Goal: Task Accomplishment & Management: Manage account settings

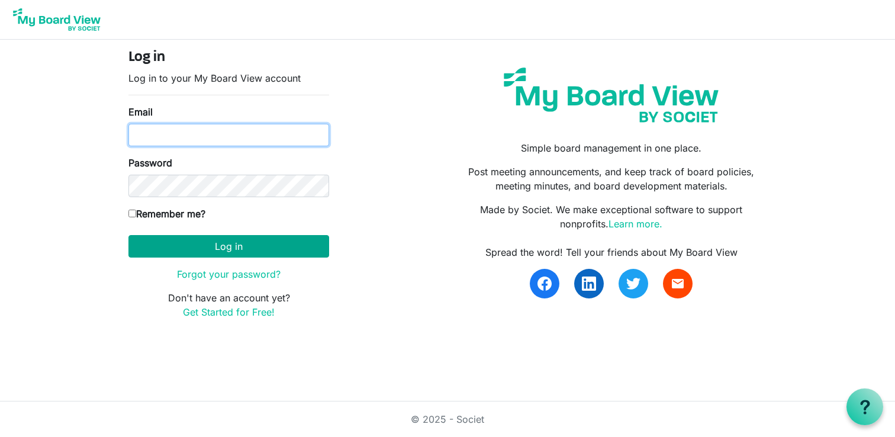
type input "jerelp@cayu.ca"
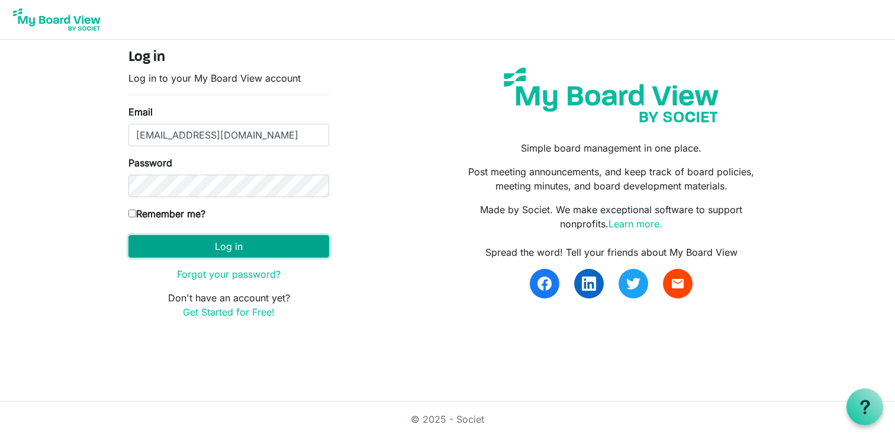
click at [267, 254] on button "Log in" at bounding box center [228, 246] width 201 height 22
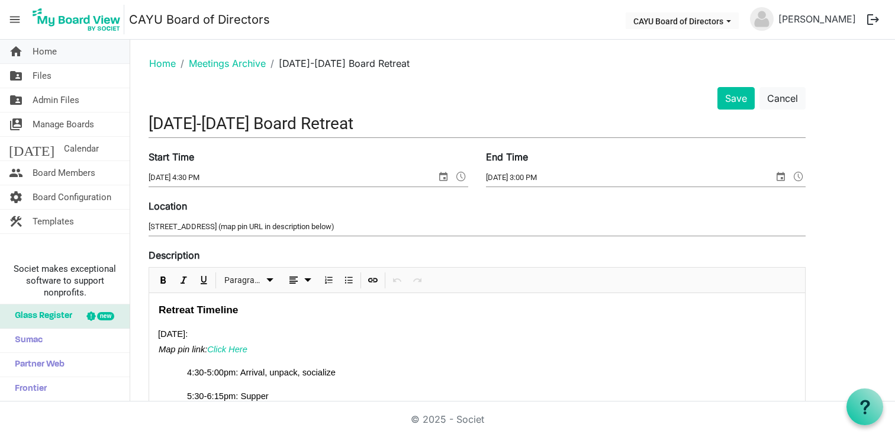
click at [47, 50] on span "Home" at bounding box center [45, 52] width 24 height 24
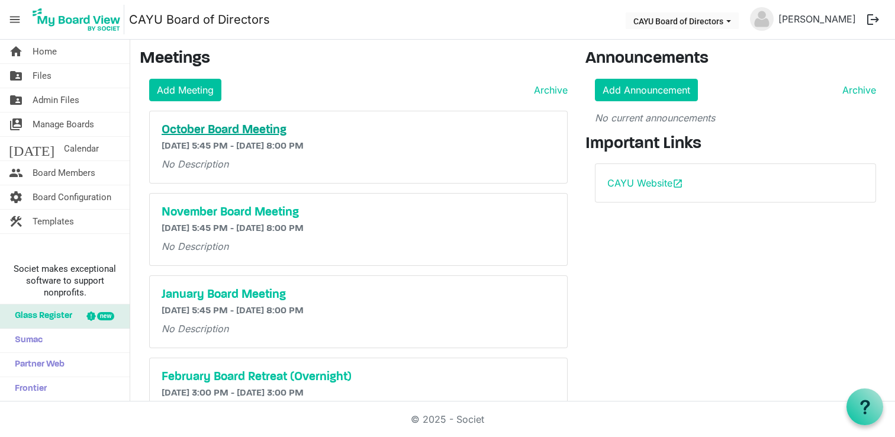
click at [265, 133] on h5 "October Board Meeting" at bounding box center [359, 130] width 394 height 14
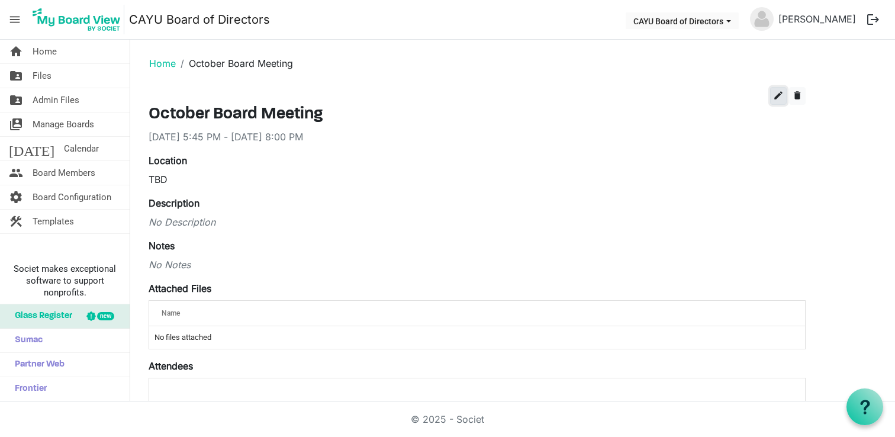
click at [781, 96] on span "edit" at bounding box center [778, 95] width 11 height 11
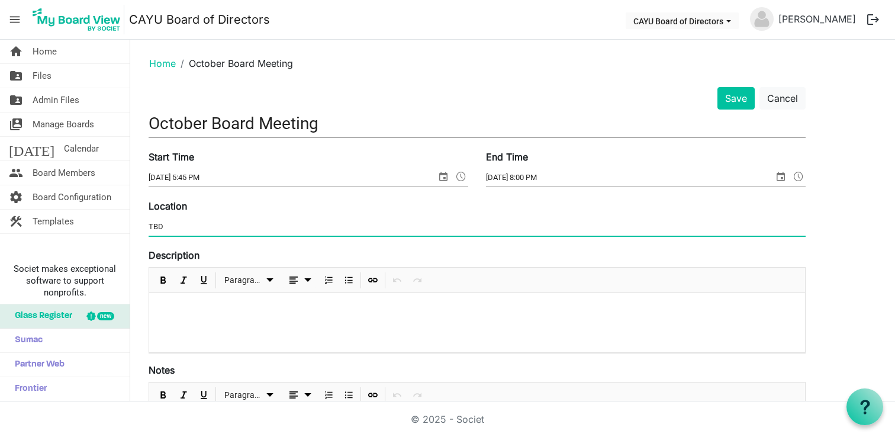
drag, startPoint x: 206, startPoint y: 230, endPoint x: 134, endPoint y: 230, distance: 71.6
paste input "Oasis Youth Center, 4911 Broadway Ave, Blackfalds, AB T0M 0J0"
type input "Oasis Youth Center, 4911 Broadway Ave, Blackfalds, AB T0M 0J0"
click at [739, 98] on button "Save" at bounding box center [735, 98] width 37 height 22
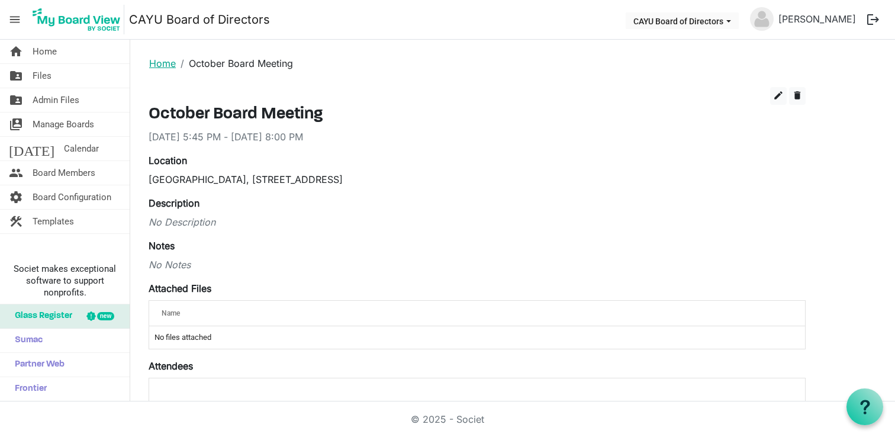
click at [162, 66] on link "Home" at bounding box center [162, 63] width 27 height 12
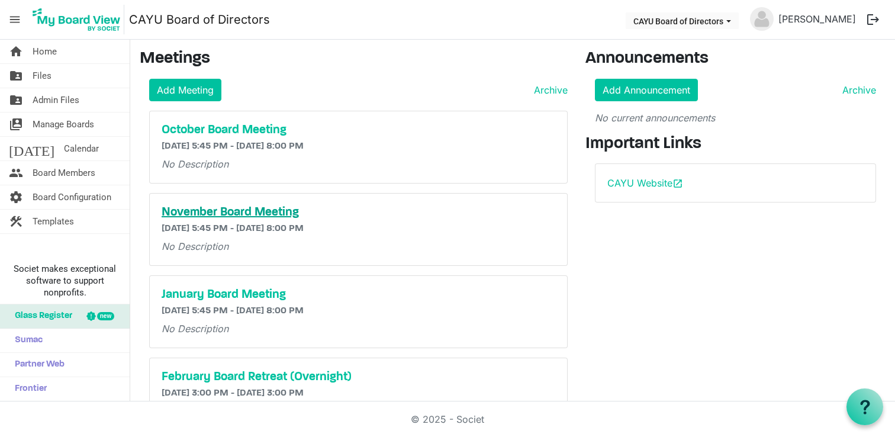
click at [224, 217] on h5 "November Board Meeting" at bounding box center [359, 212] width 394 height 14
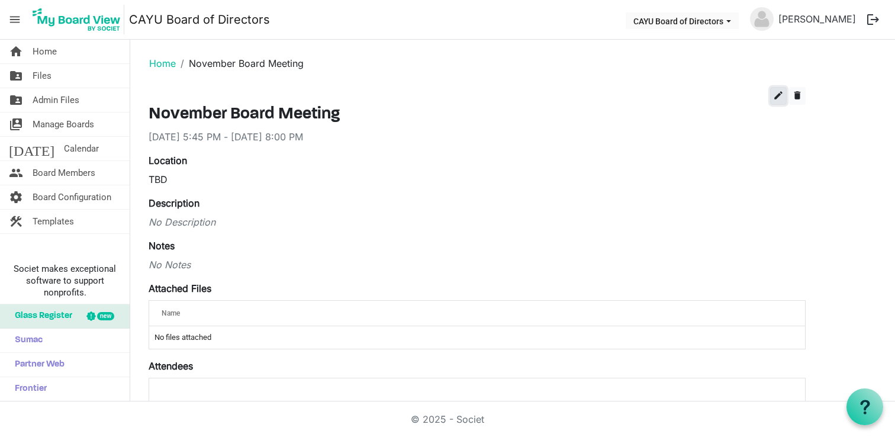
click at [770, 98] on button "edit" at bounding box center [778, 96] width 17 height 18
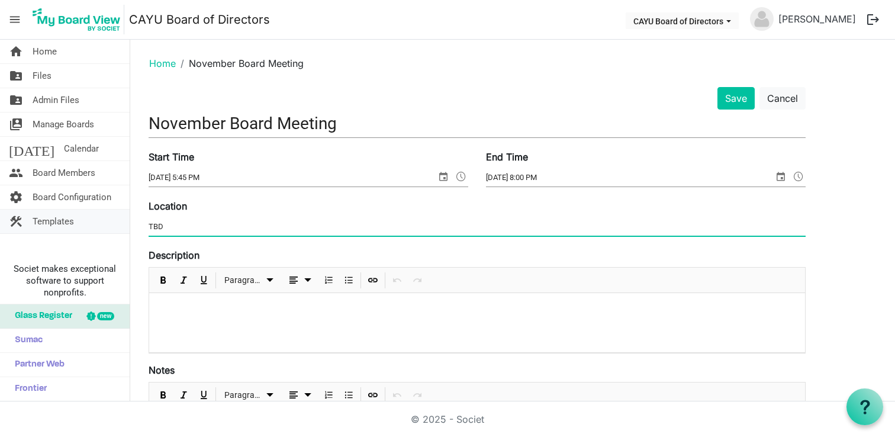
drag, startPoint x: 189, startPoint y: 230, endPoint x: 118, endPoint y: 230, distance: 71.6
click at [118, 230] on div "home Home folder_shared Files folder_shared Admin Files switch_account Manage B…" at bounding box center [447, 221] width 895 height 362
type input "Lacombe Office, 5025 50 St, Lacombe"
click at [734, 108] on button "Save" at bounding box center [735, 98] width 37 height 22
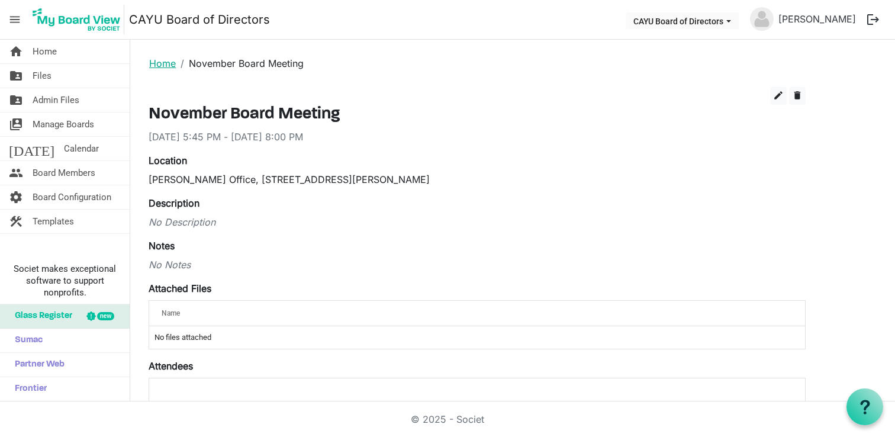
click at [164, 65] on link "Home" at bounding box center [162, 63] width 27 height 12
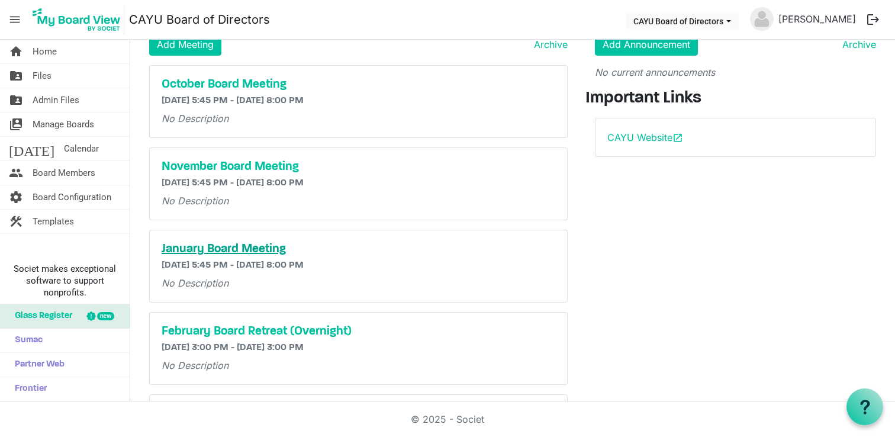
scroll to position [32, 0]
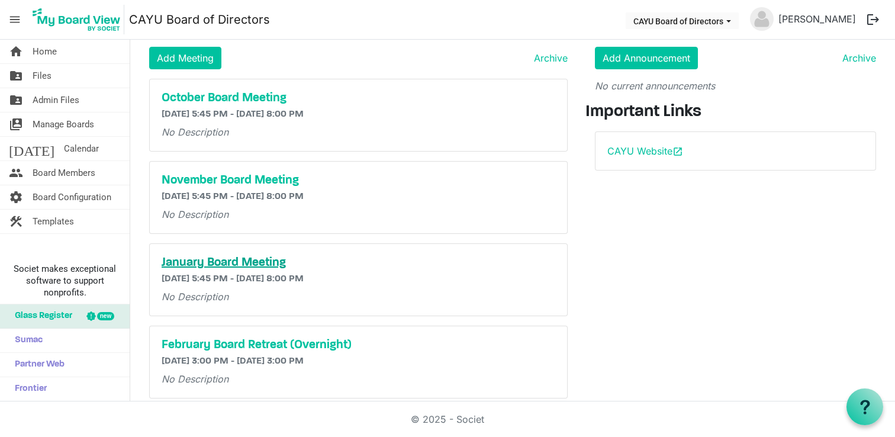
click at [268, 266] on h5 "January Board Meeting" at bounding box center [359, 263] width 394 height 14
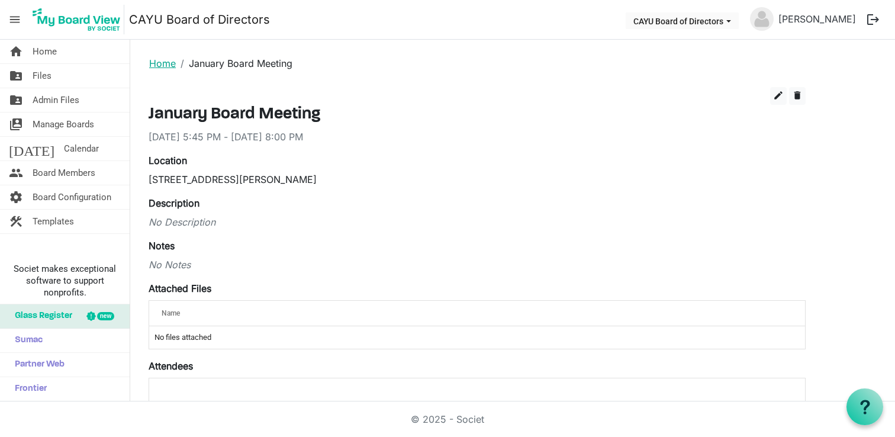
click at [158, 63] on link "Home" at bounding box center [162, 63] width 27 height 12
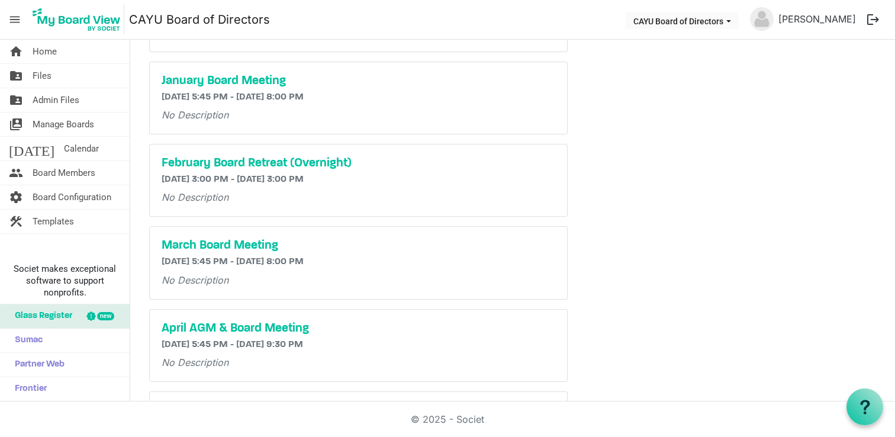
scroll to position [231, 0]
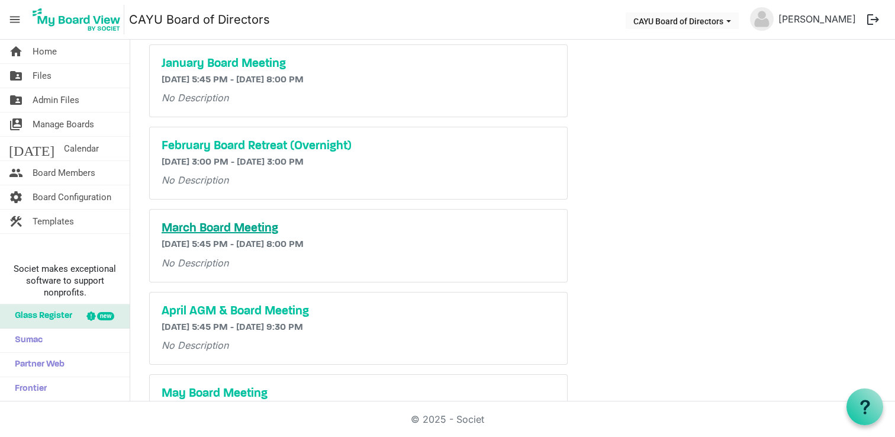
click at [251, 227] on h5 "March Board Meeting" at bounding box center [359, 228] width 394 height 14
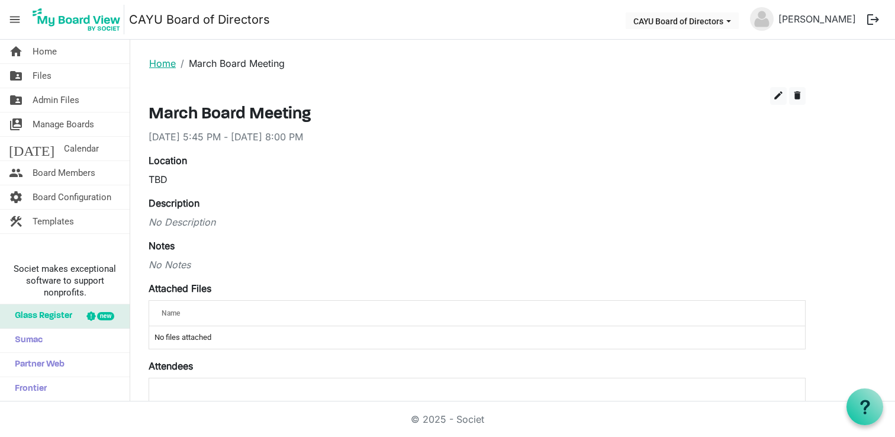
click at [160, 62] on link "Home" at bounding box center [162, 63] width 27 height 12
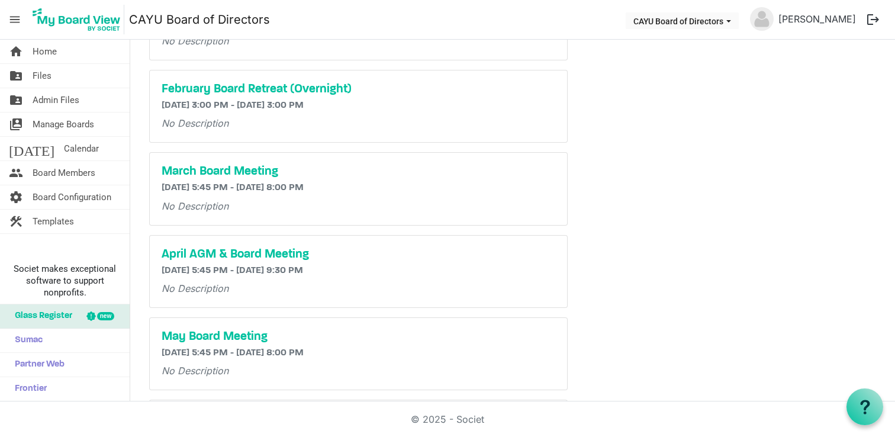
scroll to position [292, 0]
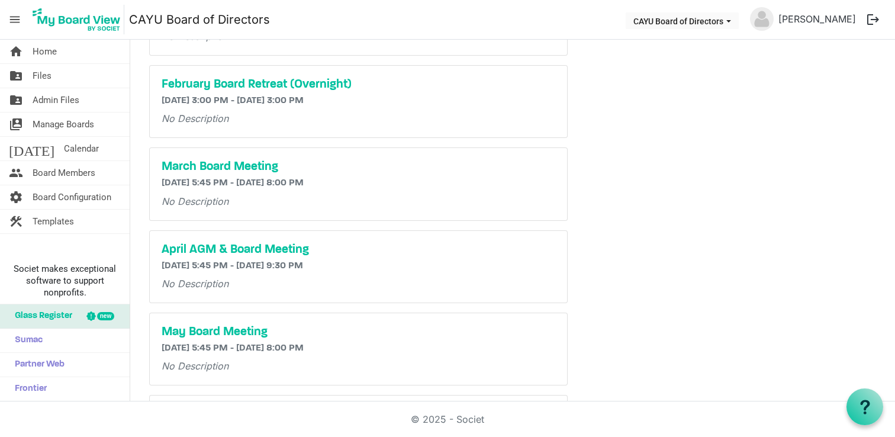
click at [270, 258] on div "April AGM & Board Meeting [DATE] 5:45 PM - [DATE] 9:30 PM No Description" at bounding box center [358, 267] width 417 height 72
click at [271, 254] on h5 "April AGM & Board Meeting" at bounding box center [359, 250] width 394 height 14
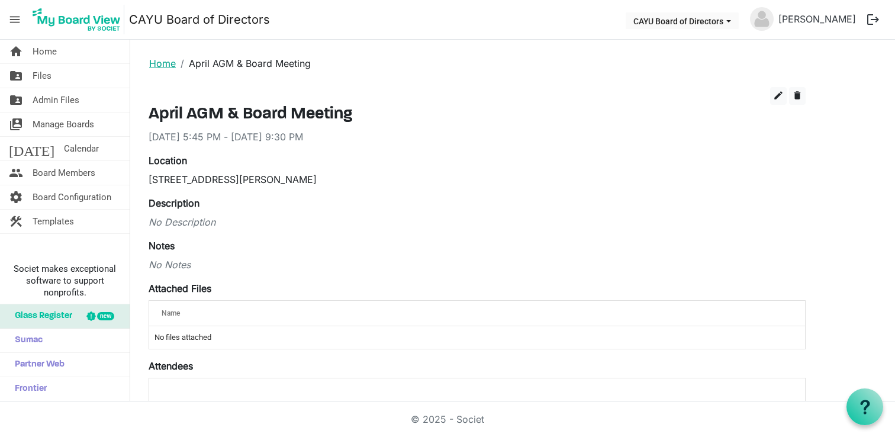
click at [164, 63] on link "Home" at bounding box center [162, 63] width 27 height 12
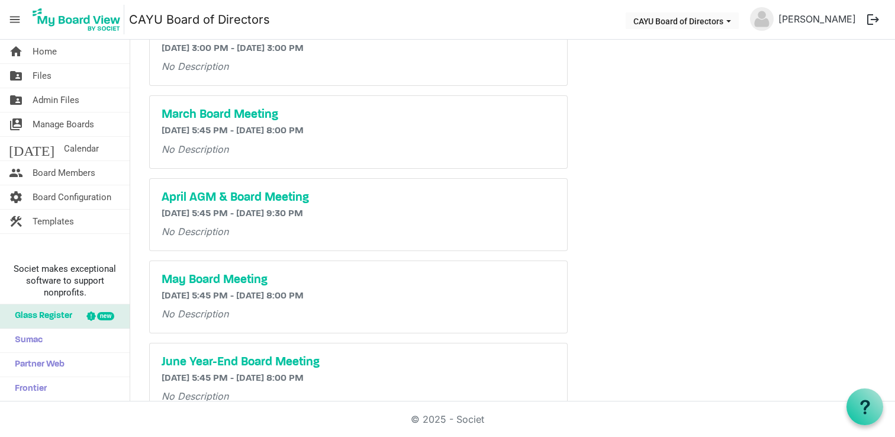
scroll to position [336, 0]
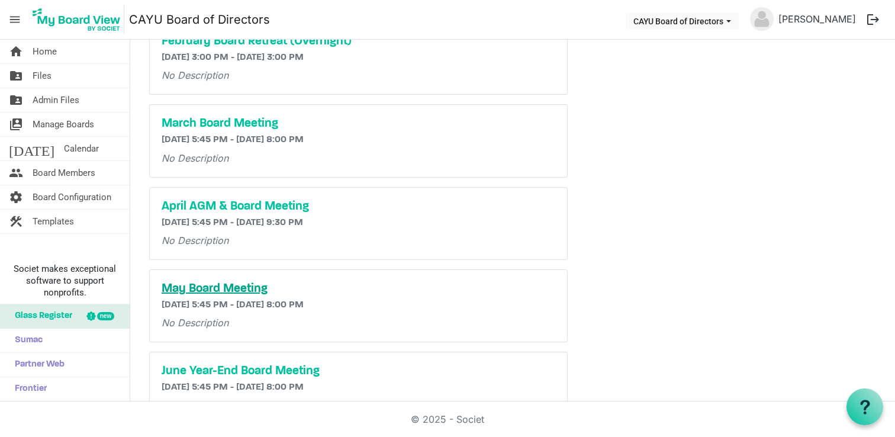
click at [237, 291] on h5 "May Board Meeting" at bounding box center [359, 289] width 394 height 14
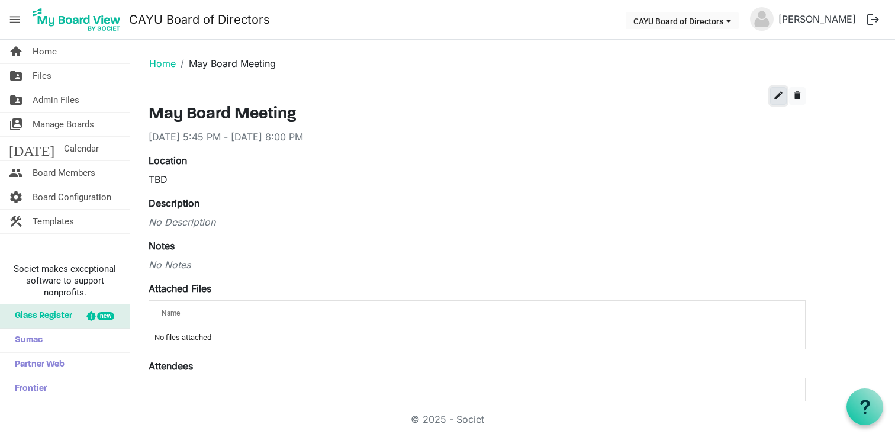
click at [776, 95] on span "edit" at bounding box center [778, 95] width 11 height 11
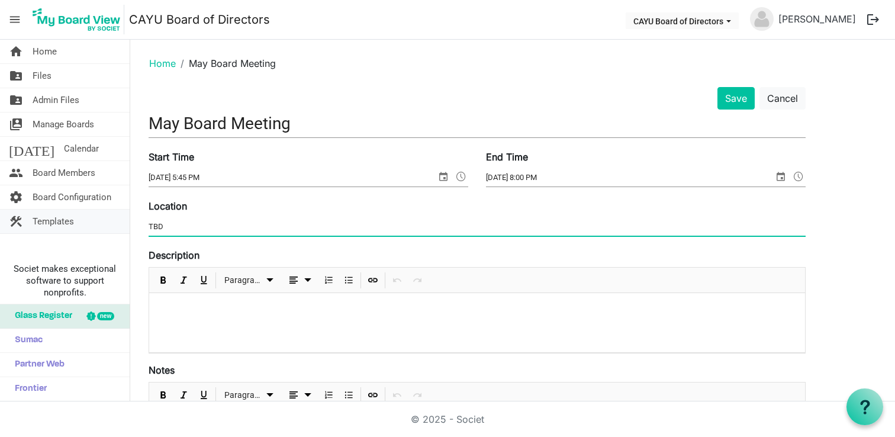
drag, startPoint x: 193, startPoint y: 234, endPoint x: 124, endPoint y: 231, distance: 69.3
click at [124, 231] on div "home Home folder_shared Files folder_shared Admin Files switch_account Manage B…" at bounding box center [447, 221] width 895 height 362
type input "Ponoka Timber Coffee Co."
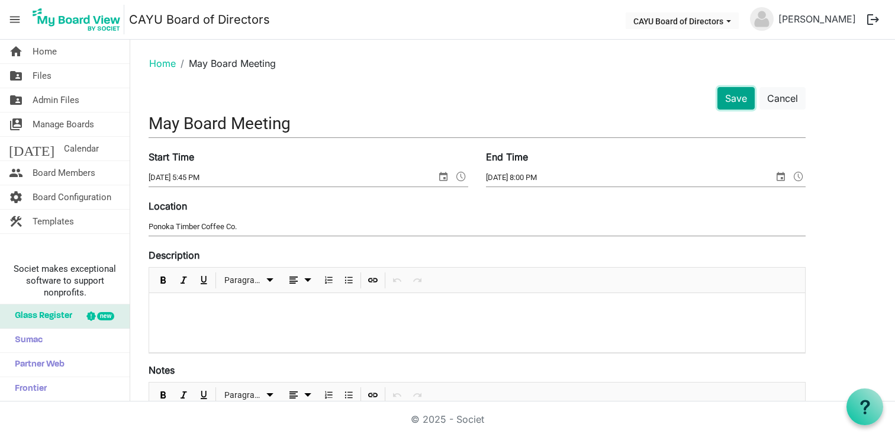
click at [737, 108] on button "Save" at bounding box center [735, 98] width 37 height 22
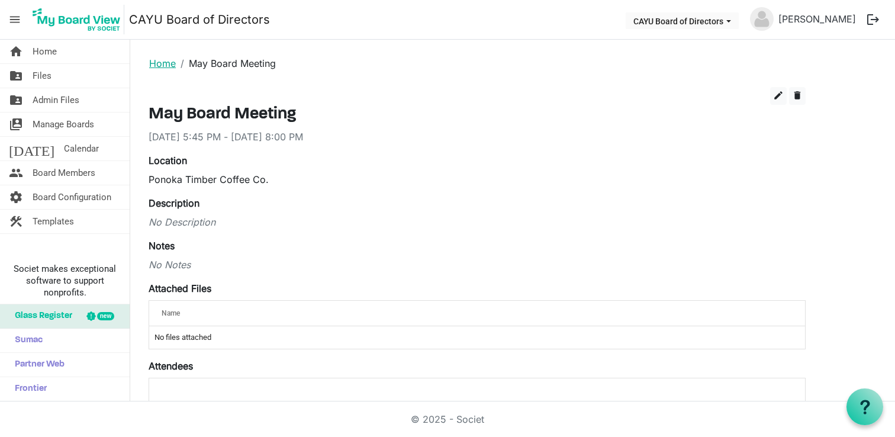
click at [157, 63] on link "Home" at bounding box center [162, 63] width 27 height 12
